Goal: Task Accomplishment & Management: Use online tool/utility

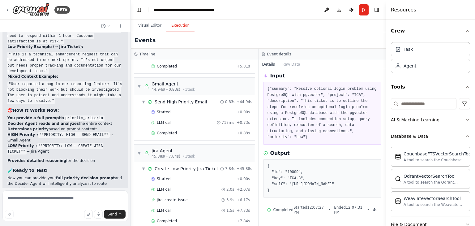
scroll to position [28, 0]
drag, startPoint x: 153, startPoint y: 105, endPoint x: 131, endPoint y: 106, distance: 22.6
click at [131, 106] on div "BETA Hello! I'm the CrewAI assistant. What kind of automation do you want to bu…" at bounding box center [237, 113] width 475 height 226
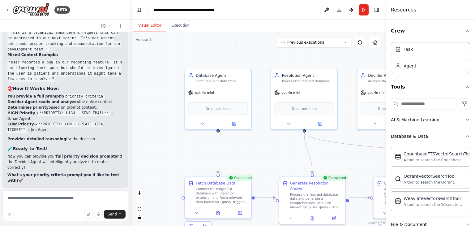
click at [150, 25] on button "Visual Editor" at bounding box center [149, 25] width 33 height 13
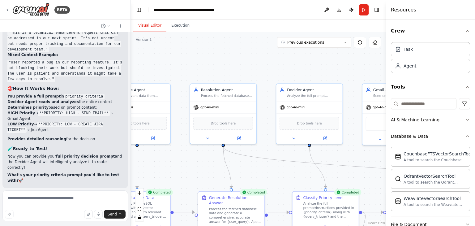
drag, startPoint x: 264, startPoint y: 150, endPoint x: 183, endPoint y: 164, distance: 82.3
click at [183, 164] on div ".deletable-edge-delete-btn { width: 20px; height: 20px; border: 0px solid #ffff…" at bounding box center [258, 129] width 255 height 194
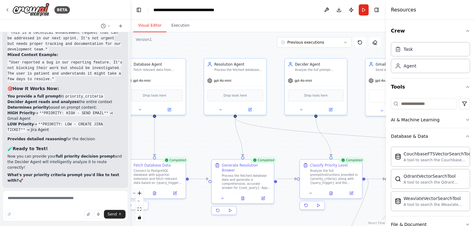
drag, startPoint x: 207, startPoint y: 171, endPoint x: 223, endPoint y: 139, distance: 36.1
click at [223, 139] on div ".deletable-edge-delete-btn { width: 20px; height: 20px; border: 0px solid #ffff…" at bounding box center [258, 129] width 255 height 194
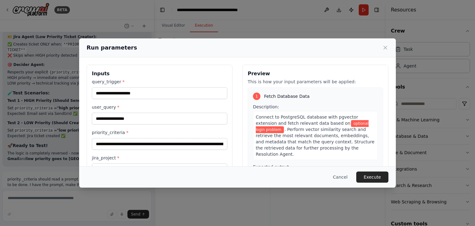
scroll to position [96, 0]
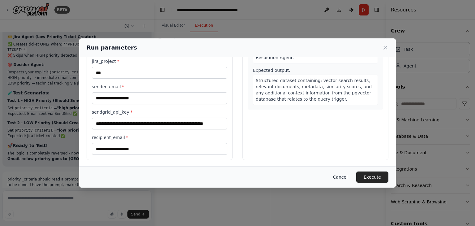
click at [340, 175] on button "Cancel" at bounding box center [340, 176] width 24 height 11
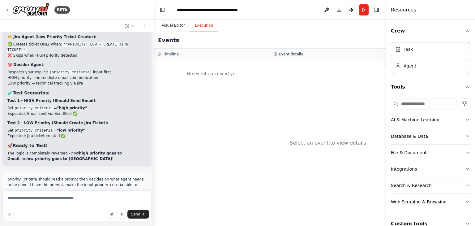
click at [173, 29] on button "Visual Editor" at bounding box center [173, 25] width 33 height 13
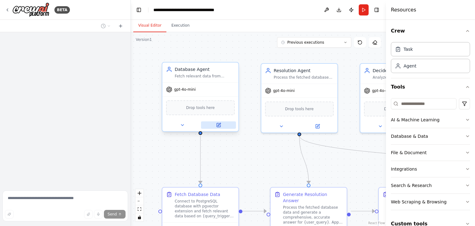
click at [217, 127] on button at bounding box center [218, 124] width 35 height 7
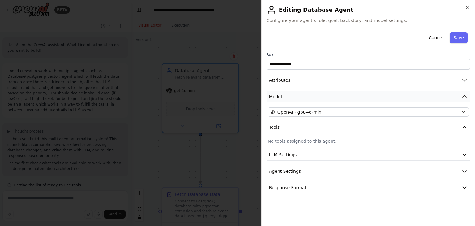
scroll to position [13316, 0]
click at [303, 109] on span "OpenAI - gpt-4o-mini" at bounding box center [299, 112] width 45 height 6
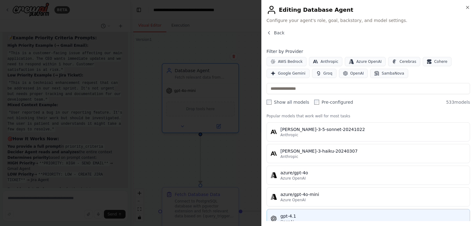
scroll to position [0, 0]
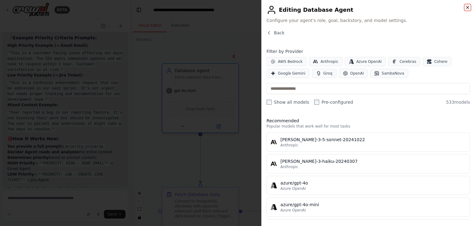
click at [468, 8] on icon "button" at bounding box center [467, 7] width 2 height 2
